Goal: Task Accomplishment & Management: Manage account settings

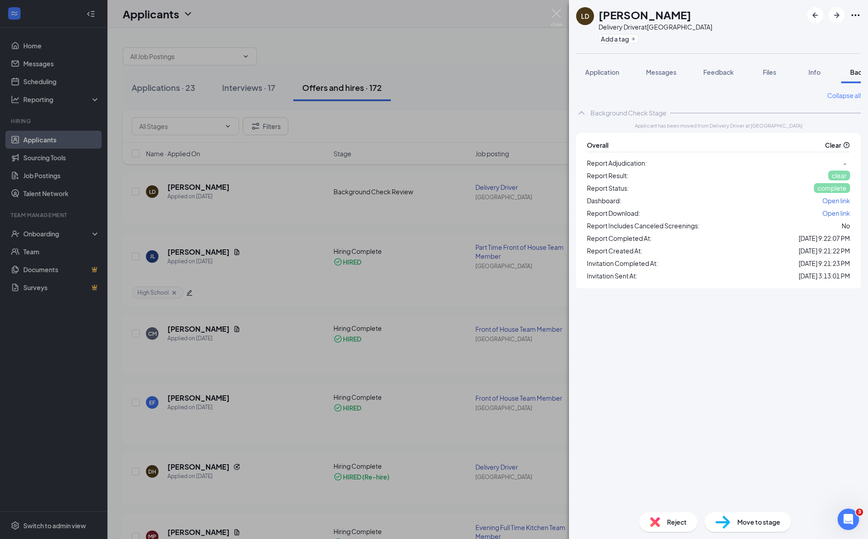
scroll to position [0, 37]
click at [496, 38] on div "[PERSON_NAME] Delivery Driver at [GEOGRAPHIC_DATA] Add a tag Application Messag…" at bounding box center [434, 269] width 868 height 539
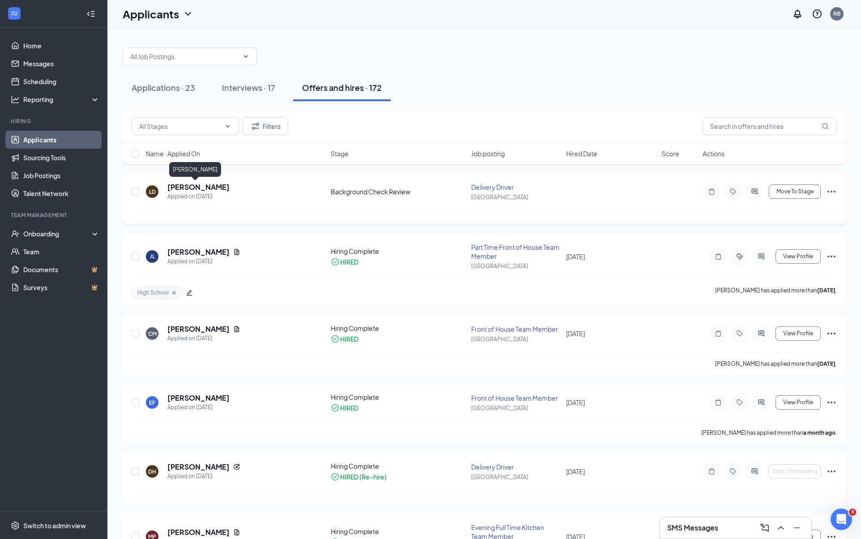
click at [187, 187] on h5 "[PERSON_NAME]" at bounding box center [198, 187] width 62 height 10
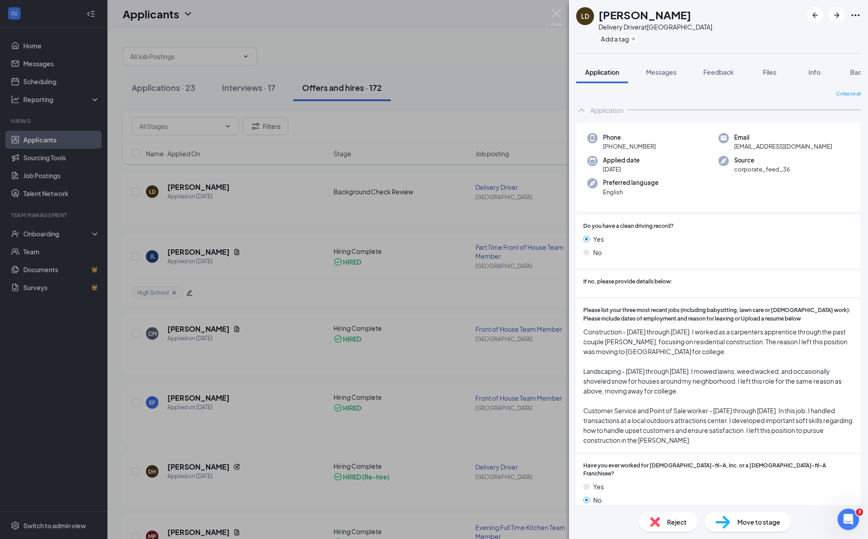
drag, startPoint x: 656, startPoint y: 70, endPoint x: 839, endPoint y: 67, distance: 182.6
click at [656, 70] on span "Messages" at bounding box center [661, 72] width 30 height 8
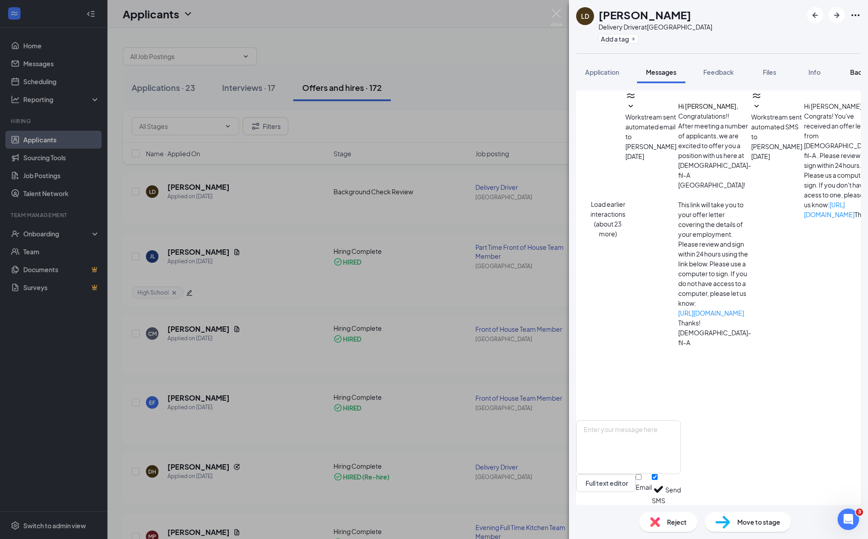
click at [854, 77] on button "Background" at bounding box center [868, 72] width 55 height 22
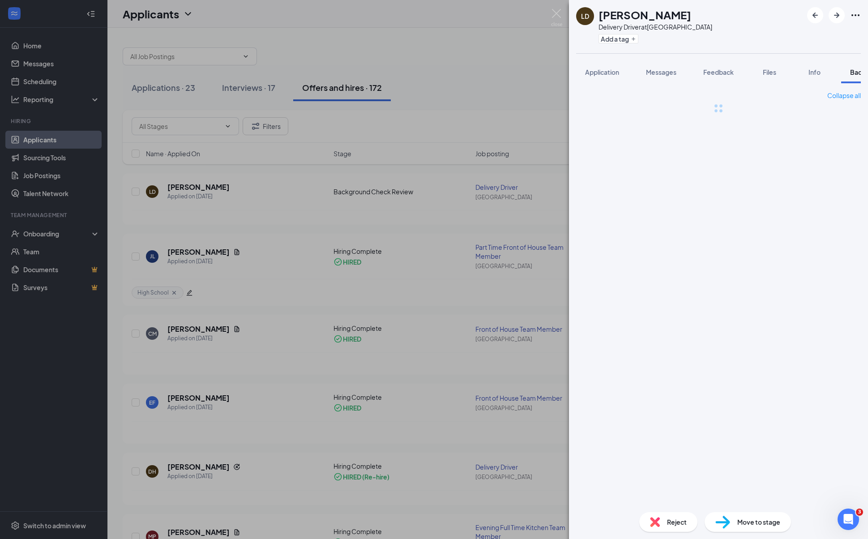
scroll to position [0, 37]
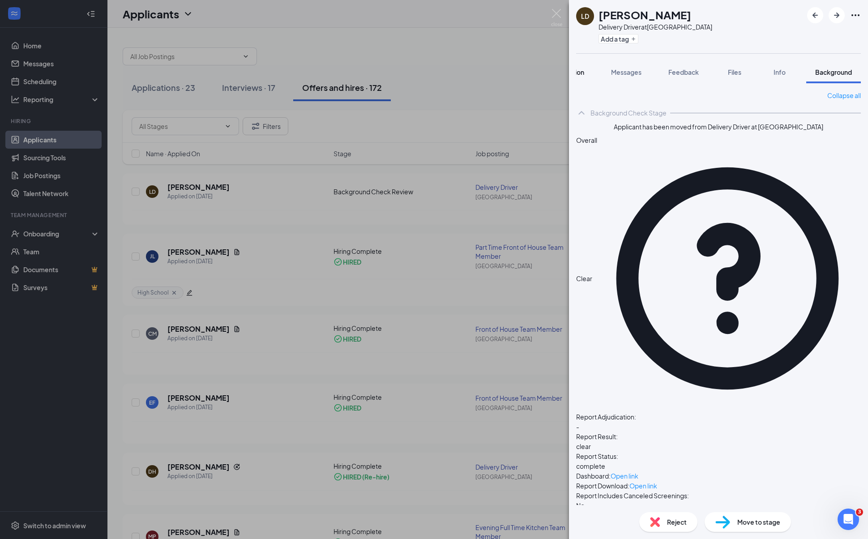
drag, startPoint x: 571, startPoint y: 77, endPoint x: 584, endPoint y: 73, distance: 13.0
click at [571, 77] on div "Application Messages Feedback Files Info Background" at bounding box center [718, 72] width 299 height 22
click at [584, 73] on button "Application" at bounding box center [567, 72] width 52 height 22
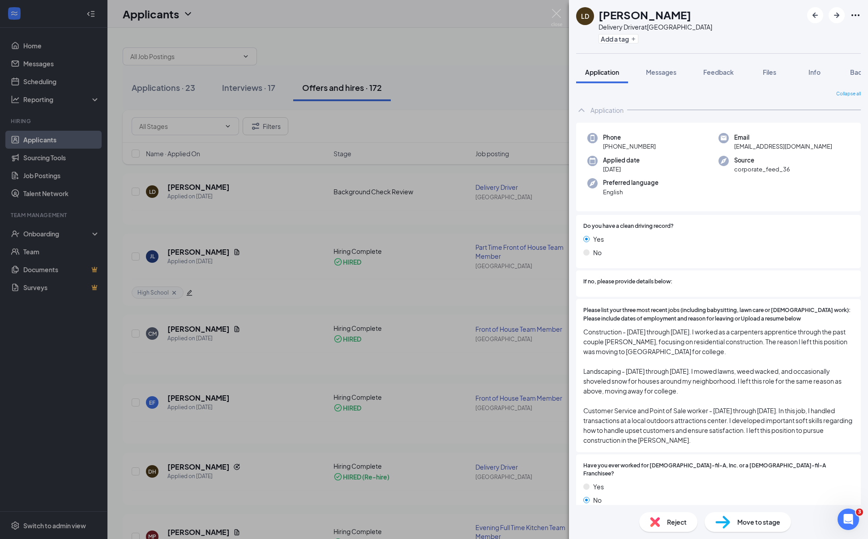
click at [739, 525] on span "Move to stage" at bounding box center [758, 522] width 43 height 10
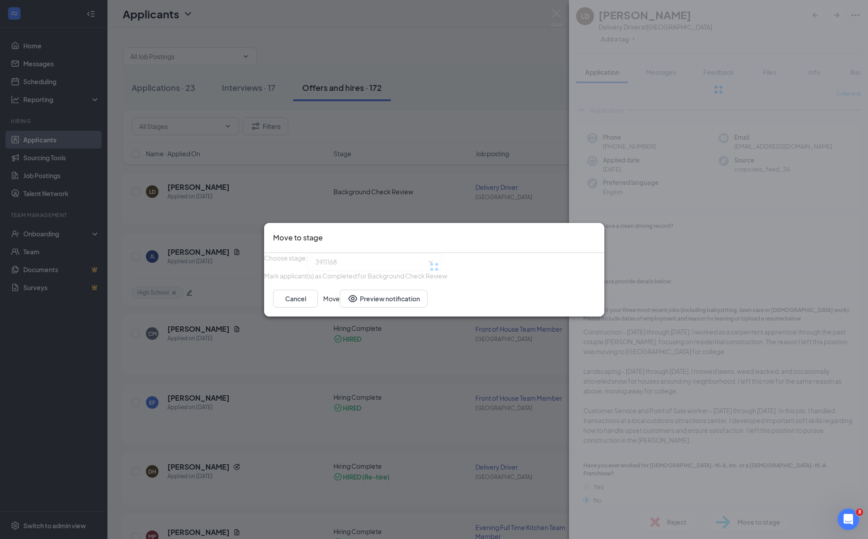
type input "Employment Agreement (next stage)"
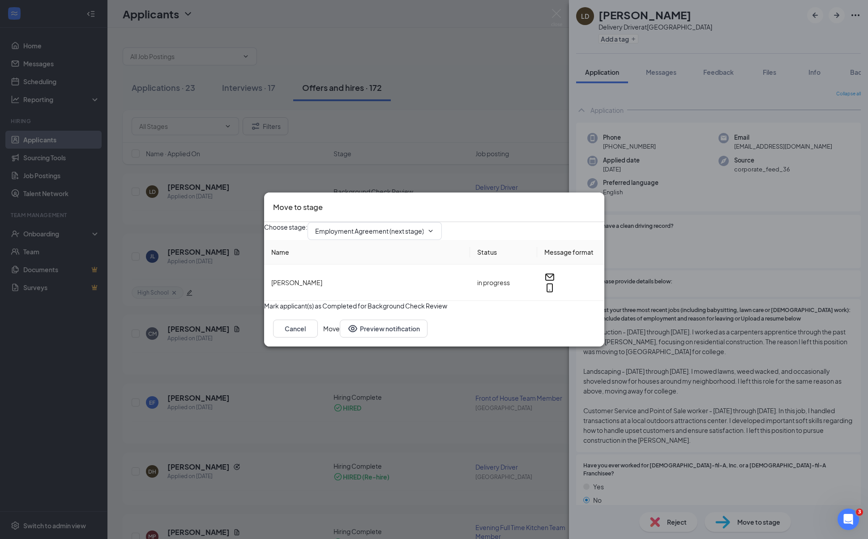
click at [340, 337] on button "Move" at bounding box center [331, 328] width 17 height 18
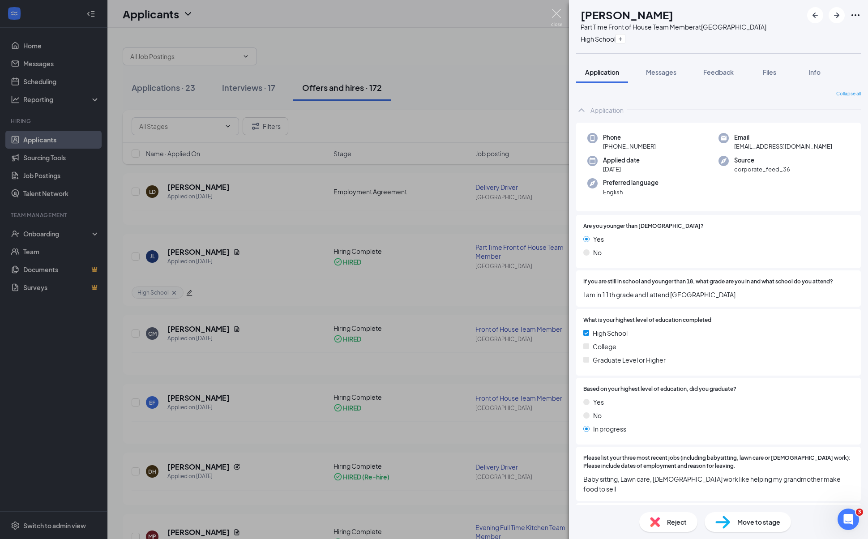
drag, startPoint x: 556, startPoint y: 13, endPoint x: 511, endPoint y: 36, distance: 50.2
click at [556, 13] on img at bounding box center [556, 17] width 11 height 17
